Goal: Obtain resource: Obtain resource

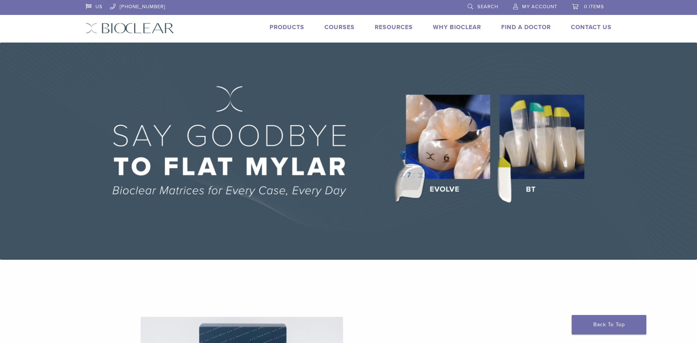
scroll to position [381, 0]
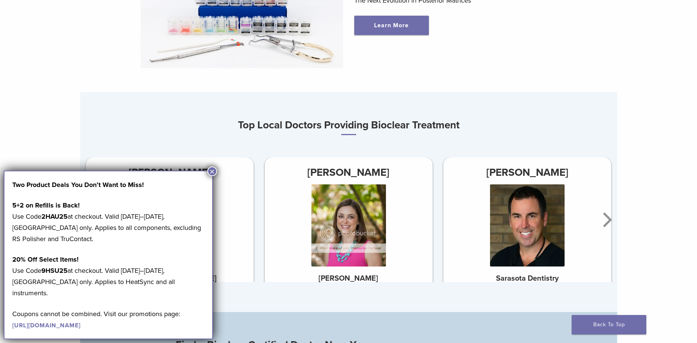
click at [212, 170] on button "×" at bounding box center [212, 171] width 10 height 10
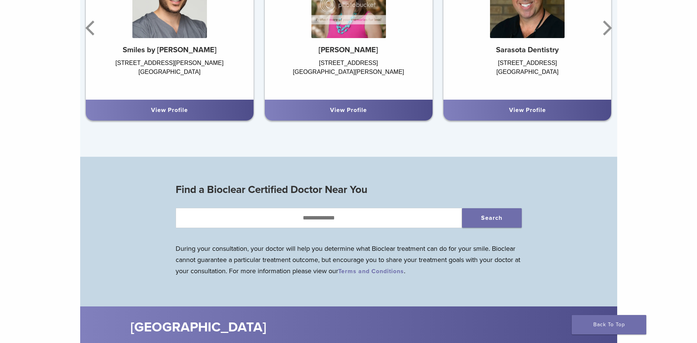
scroll to position [457, 0]
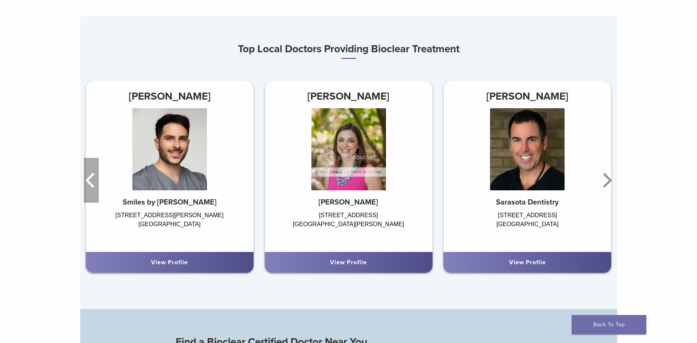
click at [89, 178] on icon "Previous" at bounding box center [89, 180] width 9 height 15
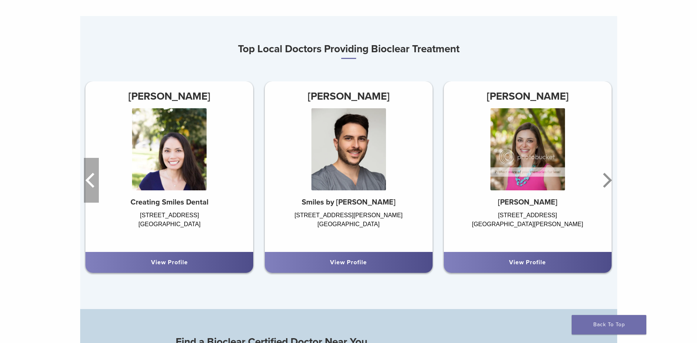
click at [89, 178] on icon "Previous" at bounding box center [89, 180] width 9 height 15
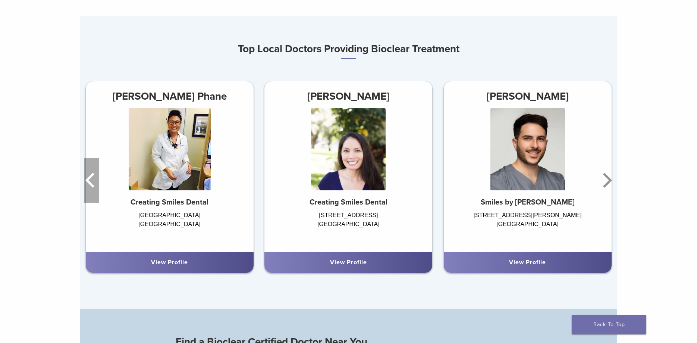
click at [89, 178] on icon "Previous" at bounding box center [89, 180] width 9 height 15
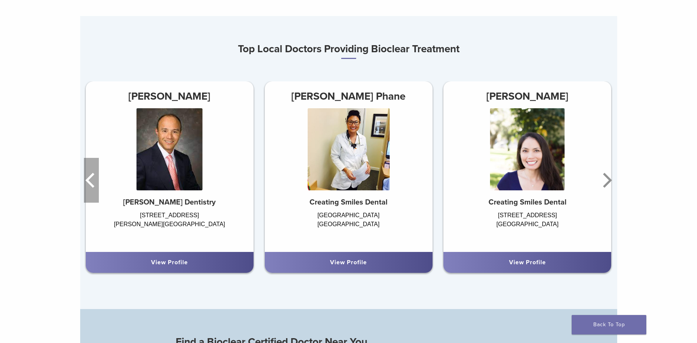
click at [89, 178] on icon "Previous" at bounding box center [89, 180] width 9 height 15
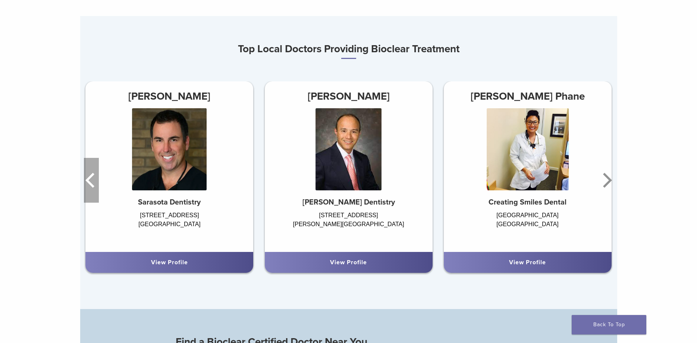
click at [91, 179] on icon "Previous" at bounding box center [91, 180] width 15 height 45
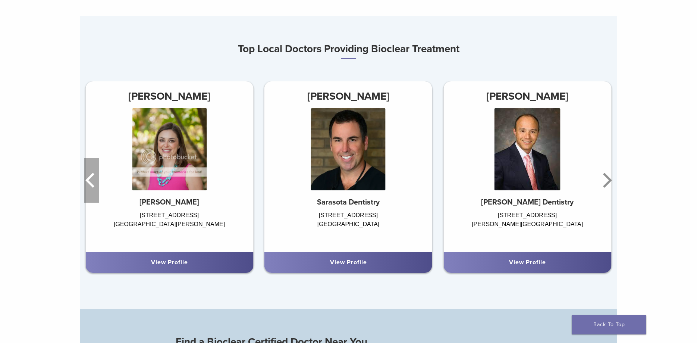
click at [91, 179] on icon "Previous" at bounding box center [91, 180] width 15 height 45
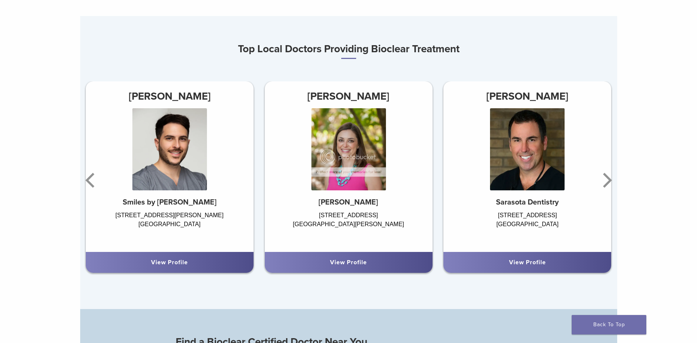
click at [348, 266] on link "View Profile" at bounding box center [348, 262] width 37 height 7
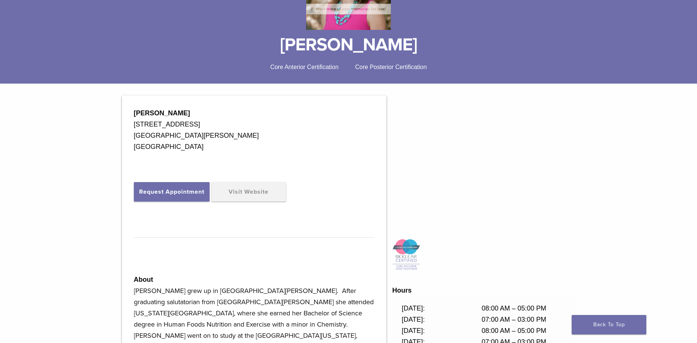
scroll to position [266, 0]
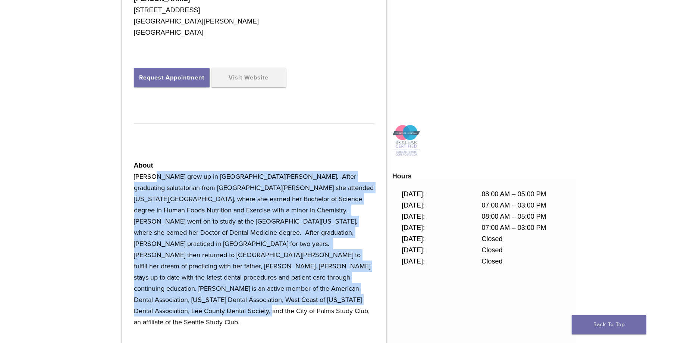
drag, startPoint x: 156, startPoint y: 194, endPoint x: 252, endPoint y: 319, distance: 157.0
click at [243, 319] on p "Dr. Donovan grew up in Fort Myers. After graduating salutatorian from Fort Myer…" at bounding box center [254, 249] width 241 height 157
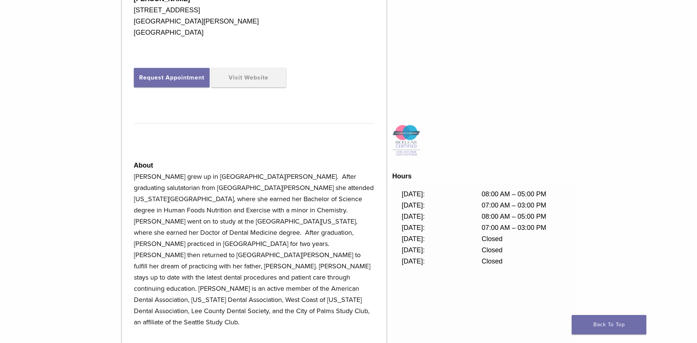
click at [258, 318] on p "Dr. Donovan grew up in Fort Myers. After graduating salutatorian from Fort Myer…" at bounding box center [254, 249] width 241 height 157
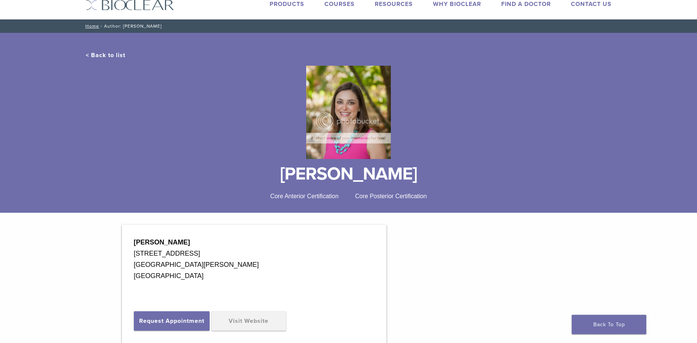
scroll to position [0, 0]
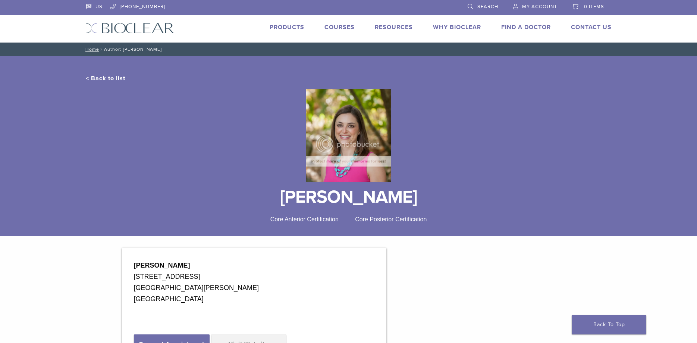
click at [340, 28] on link "Courses" at bounding box center [340, 27] width 30 height 7
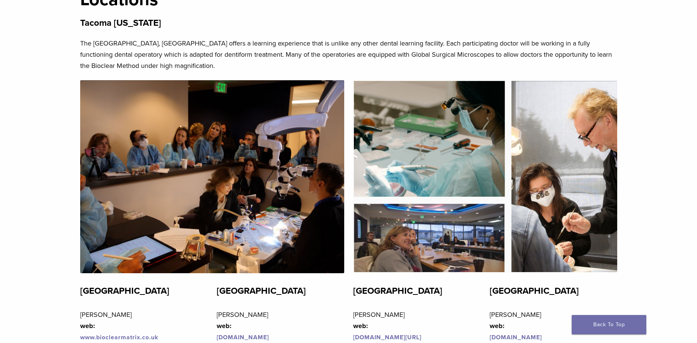
scroll to position [1446, 0]
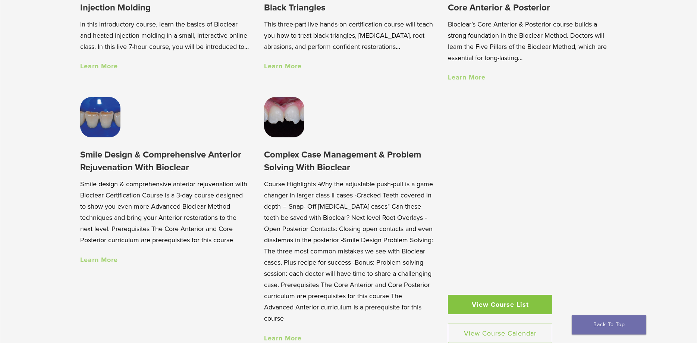
drag, startPoint x: 77, startPoint y: 179, endPoint x: 66, endPoint y: 76, distance: 103.2
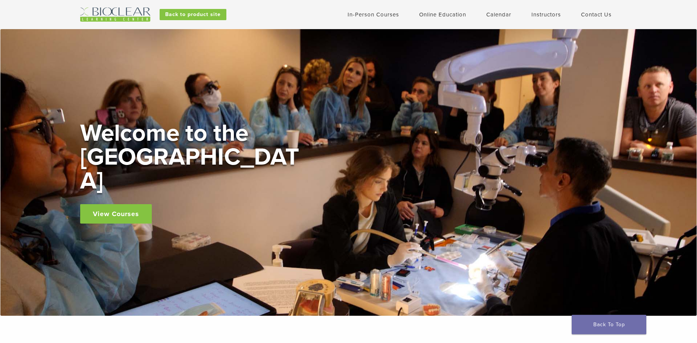
scroll to position [0, 0]
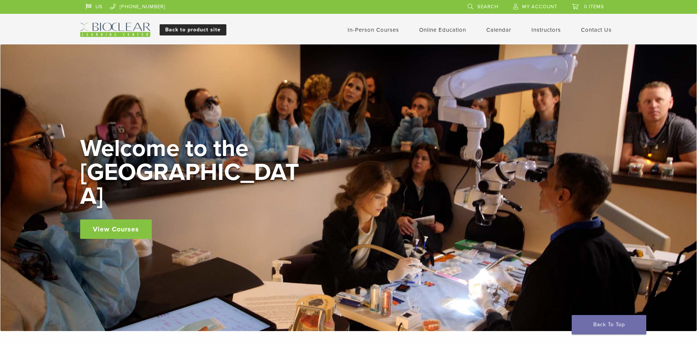
click at [218, 29] on link "Back to product site" at bounding box center [193, 29] width 67 height 11
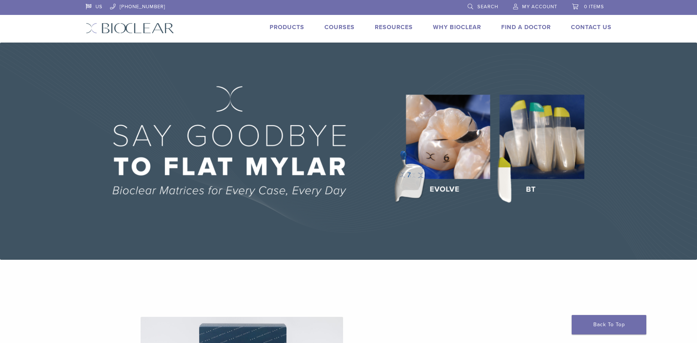
click at [289, 26] on link "Products" at bounding box center [287, 27] width 35 height 7
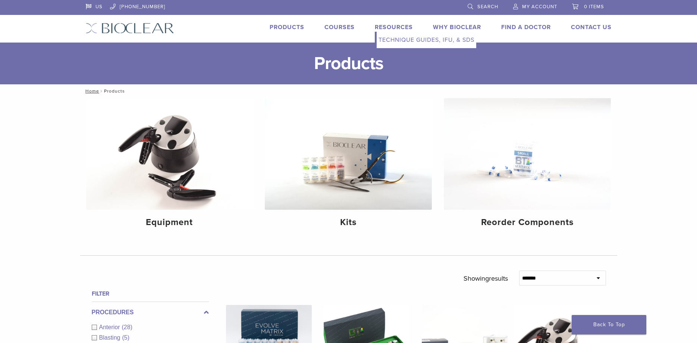
click at [401, 38] on link "Technique Guides, IFU, & SDS" at bounding box center [427, 40] width 100 height 16
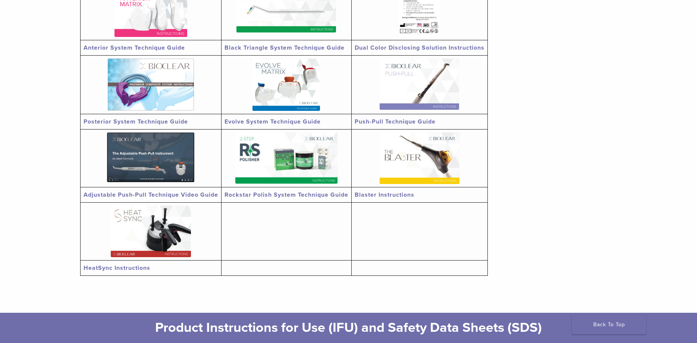
scroll to position [114, 0]
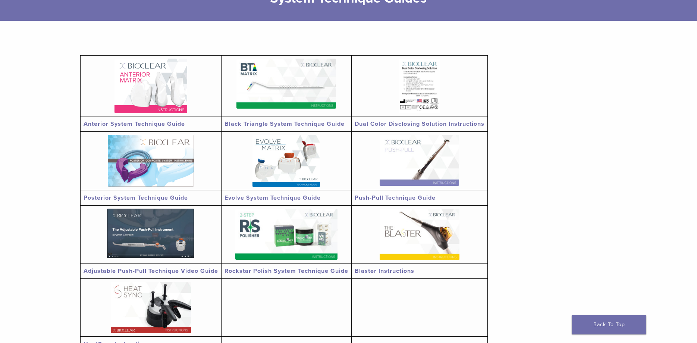
click at [254, 123] on link "Black Triangle System Technique Guide" at bounding box center [285, 123] width 120 height 7
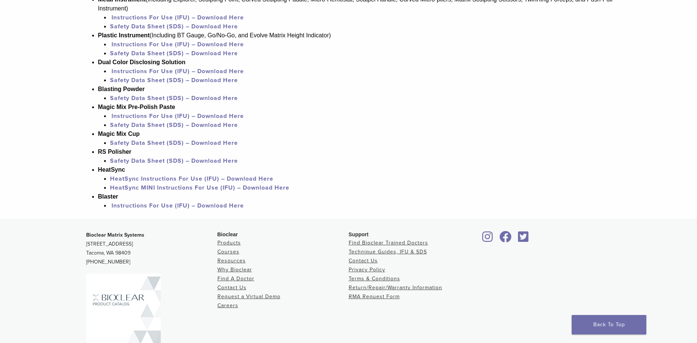
scroll to position [723, 0]
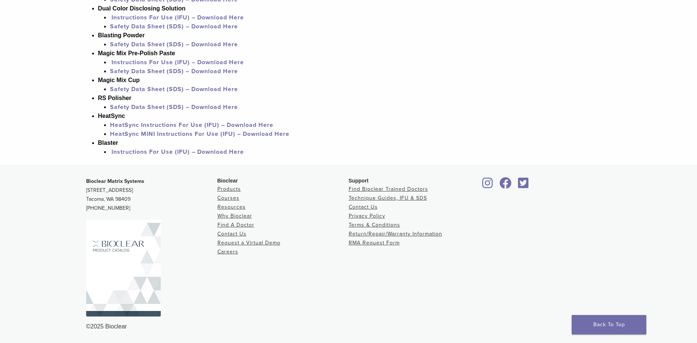
click at [137, 129] on link "HeatSync Instructions For Use (IFU) – Download Here" at bounding box center [191, 124] width 163 height 7
click at [134, 156] on link "Instructions For Use (IFU) – Download Here" at bounding box center [178, 151] width 132 height 7
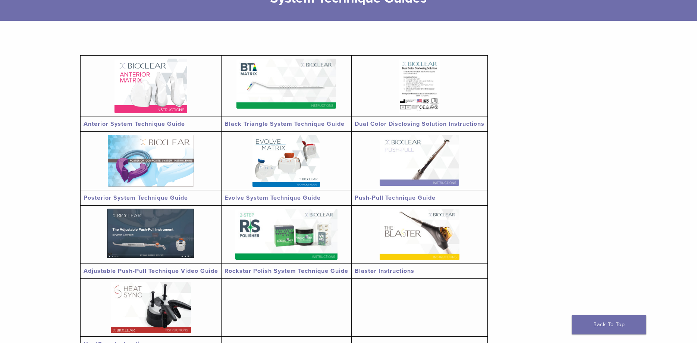
scroll to position [0, 0]
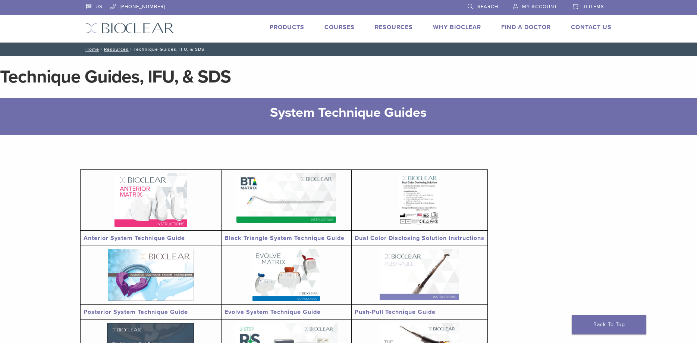
click at [142, 237] on link "Anterior System Technique Guide" at bounding box center [134, 237] width 101 height 7
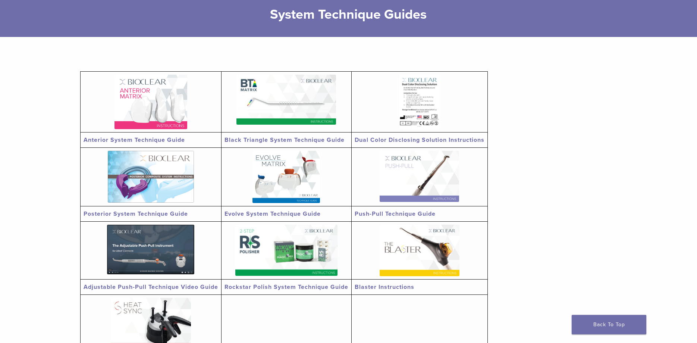
scroll to position [114, 0]
